Goal: Use online tool/utility: Utilize a website feature to perform a specific function

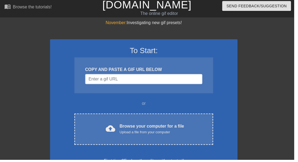
scroll to position [8, 0]
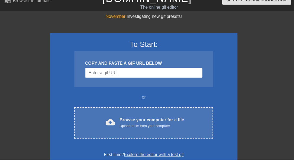
click at [158, 124] on div "Browse your computer for a file Upload a file from your computer" at bounding box center [153, 125] width 65 height 12
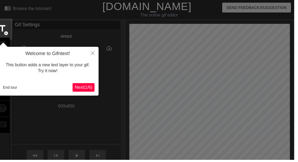
scroll to position [13, 0]
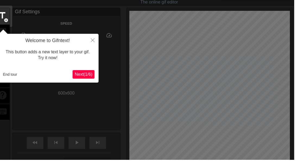
click at [5, 18] on span "title" at bounding box center [2, 16] width 10 height 10
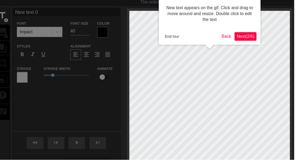
scroll to position [0, 0]
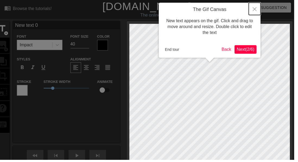
click at [258, 8] on icon "Close" at bounding box center [258, 9] width 4 height 4
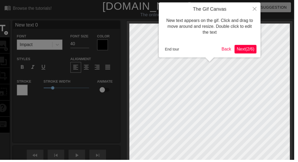
scroll to position [13, 0]
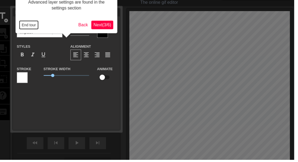
click at [28, 23] on button "End tour" at bounding box center [29, 25] width 19 height 8
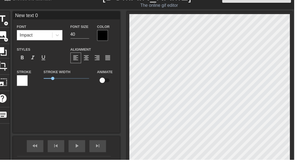
scroll to position [0, 1]
type textarea "New text"
type input "New text"
type textarea "New text"
type input "New text"
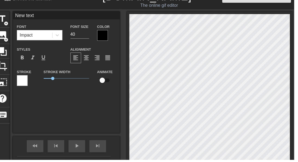
type textarea "New tex"
type input "New tex"
type textarea "New te"
type input "New te"
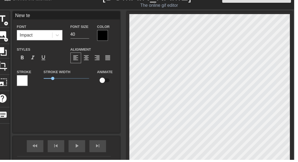
type textarea "New t"
type input "New t"
type textarea "New"
type input "New"
type textarea "New"
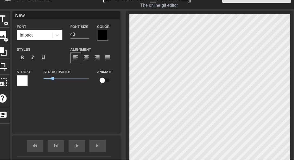
type input "New"
type textarea "New"
type input "New"
type textarea "Ne"
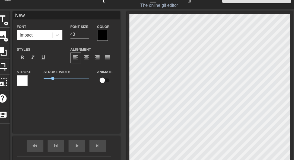
type input "Ne"
type textarea "N"
type input "N"
type textarea "A"
type input "A"
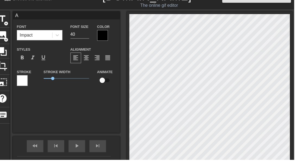
type textarea "Aa"
type input "Aa"
type textarea "Aasiya"
type input "Aasiya"
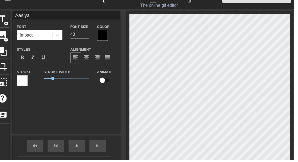
type textarea "Aasiya"
type input "Aasiya"
type textarea "Aasiya S"
type input "Aasiya S"
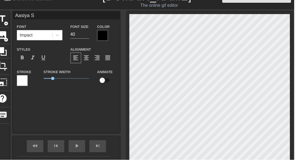
type textarea "[PERSON_NAME]"
type input "[PERSON_NAME]"
type textarea "Aasiya S"
type input "Aasiya S"
type textarea "Aasiya"
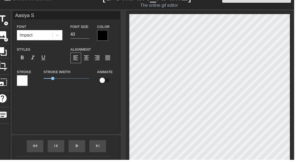
type input "Aasiya"
type textarea "Aasiya"
type input "Aasiya"
type textarea "Aasiya S"
type input "Aasiya S"
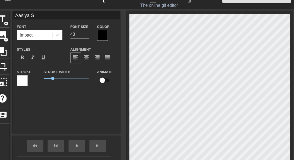
type textarea "[PERSON_NAME]"
type input "[PERSON_NAME]"
type textarea "[PERSON_NAME]"
type input "[PERSON_NAME]"
type textarea "[PERSON_NAME]"
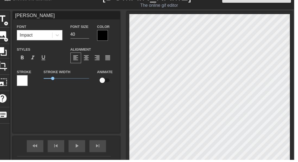
type input "[PERSON_NAME]"
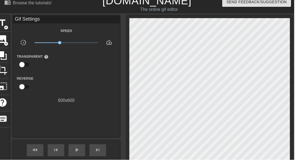
scroll to position [6, 0]
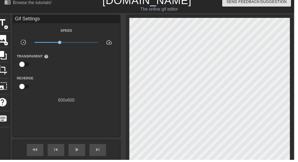
click at [81, 152] on span "play_arrow" at bounding box center [78, 152] width 7 height 7
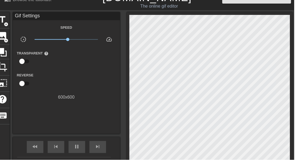
scroll to position [9, 0]
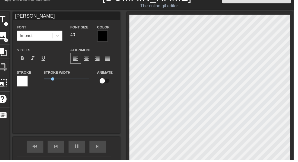
click at [72, 46] on div "Font Impact Font Size 40 Color Styles format_bold format_italic format_underlin…" at bounding box center [67, 58] width 100 height 68
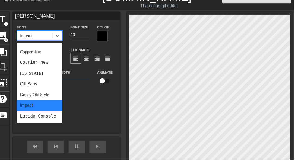
scroll to position [0, 0]
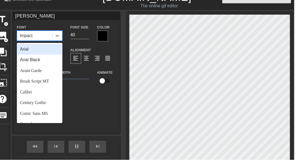
click at [47, 49] on div "Arial" at bounding box center [40, 50] width 46 height 11
type input "[PERSON_NAME]"
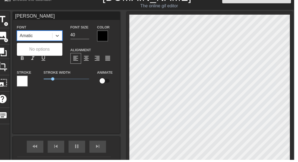
type input "Amatic"
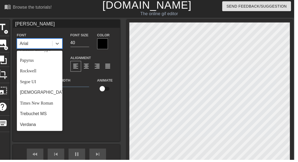
scroll to position [1, 0]
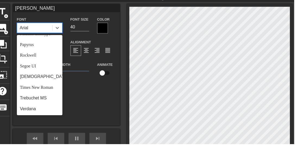
click at [48, 60] on div "Papyrus" at bounding box center [40, 61] width 46 height 11
type input "[PERSON_NAME]"
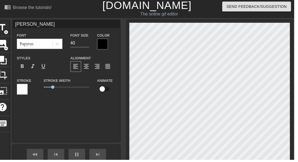
click at [70, 27] on input "[PERSON_NAME]" at bounding box center [67, 24] width 109 height 8
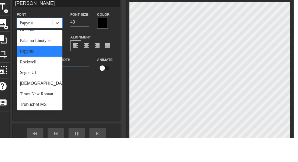
scroll to position [188, 0]
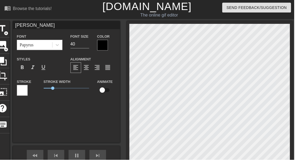
click at [52, 11] on div "Browse the tutorials!" at bounding box center [32, 9] width 39 height 5
click at [24, 89] on div at bounding box center [22, 91] width 11 height 11
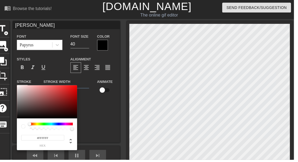
type input "[PERSON_NAME]"
type input "255"
type input "[PERSON_NAME]"
type input "0.27"
type input "[PERSON_NAME]"
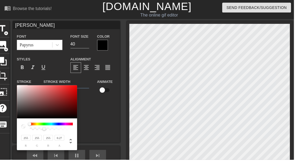
type input "0.22"
type input "[PERSON_NAME]"
type input "0.18"
type input "[PERSON_NAME]"
type input "0.12"
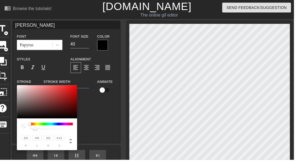
type input "[PERSON_NAME]"
type input "0.05"
type input "[PERSON_NAME]"
type input "0"
type input "[PERSON_NAME]"
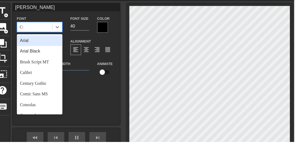
scroll to position [0, 0]
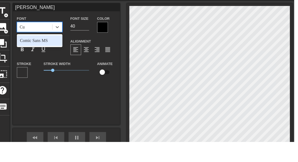
click at [44, 58] on div "Comic Sans MS" at bounding box center [40, 59] width 46 height 11
type input "Cu"
type input "[PERSON_NAME]"
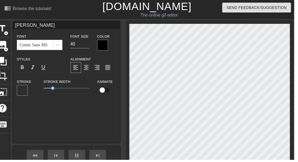
click at [107, 91] on input "checkbox" at bounding box center [103, 91] width 31 height 10
checkbox input "true"
type input "[PERSON_NAME]"
click at [109, 94] on input "checkbox" at bounding box center [108, 91] width 31 height 10
checkbox input "false"
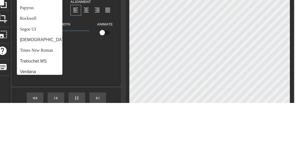
scroll to position [188, 0]
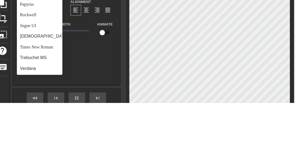
click at [47, 96] on div "[DEMOGRAPHIC_DATA]" at bounding box center [40, 95] width 46 height 11
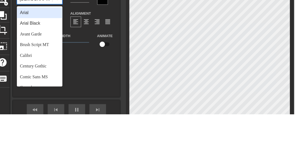
click at [40, 90] on div "Brush Script MT" at bounding box center [40, 91] width 46 height 11
type input "[PERSON_NAME]"
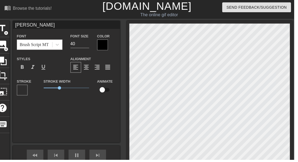
click at [34, 27] on input "[PERSON_NAME]" at bounding box center [67, 25] width 109 height 8
click at [110, 15] on div "The online gif editor" at bounding box center [161, 15] width 119 height 7
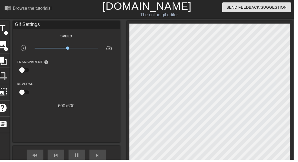
click at [4, 60] on icon at bounding box center [2, 62] width 9 height 9
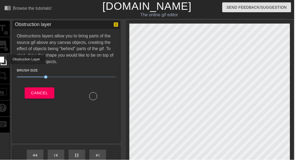
scroll to position [0, 0]
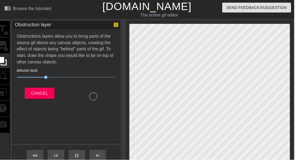
click at [7, 81] on div "title add_circle image add_circle crop photo_size_select_large help keyboard" at bounding box center [2, 106] width 15 height 171
click at [6, 77] on div "title add_circle image add_circle crop photo_size_select_large help keyboard" at bounding box center [2, 106] width 15 height 171
